Goal: Navigation & Orientation: Find specific page/section

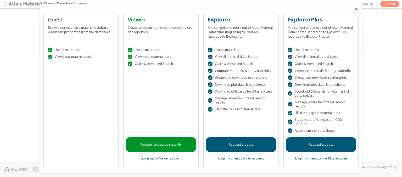
click at [354, 9] on icon "Close" at bounding box center [356, 9] width 4 height 4
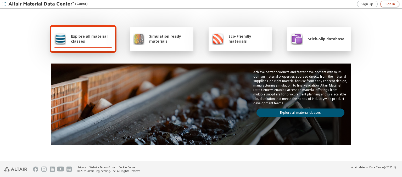
click at [390, 4] on span "Sign In" at bounding box center [390, 4] width 10 height 4
click at [42, 4] on img at bounding box center [41, 4] width 67 height 5
click at [89, 39] on span "Explore all material classes" at bounding box center [91, 39] width 41 height 10
click at [298, 112] on link "Explore all material classes" at bounding box center [301, 113] width 88 height 8
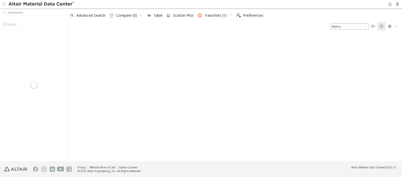
type input "******"
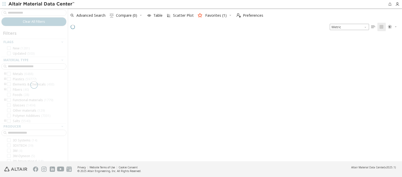
scroll to position [124, 330]
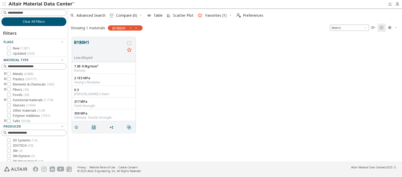
click at [130, 28] on icon "button" at bounding box center [131, 28] width 4 height 4
type input "*********"
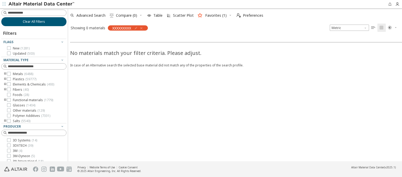
click at [32, 21] on span "Clear All Filters" at bounding box center [34, 22] width 22 height 4
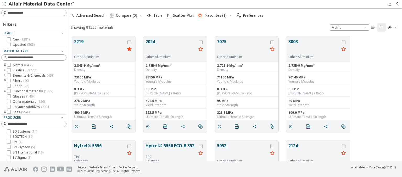
scroll to position [125, 330]
click at [42, 4] on img at bounding box center [41, 4] width 67 height 5
